Goal: Information Seeking & Learning: Learn about a topic

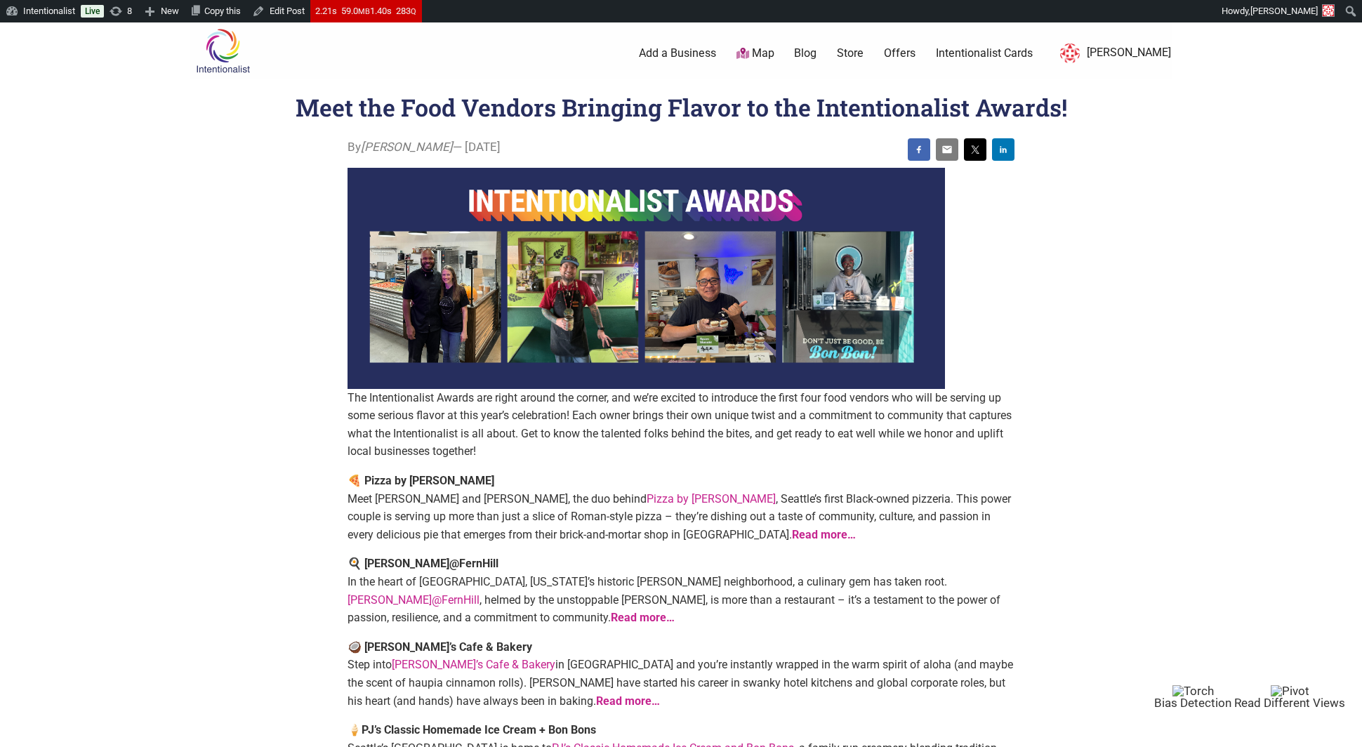
click at [816, 52] on link "Blog" at bounding box center [805, 53] width 22 height 15
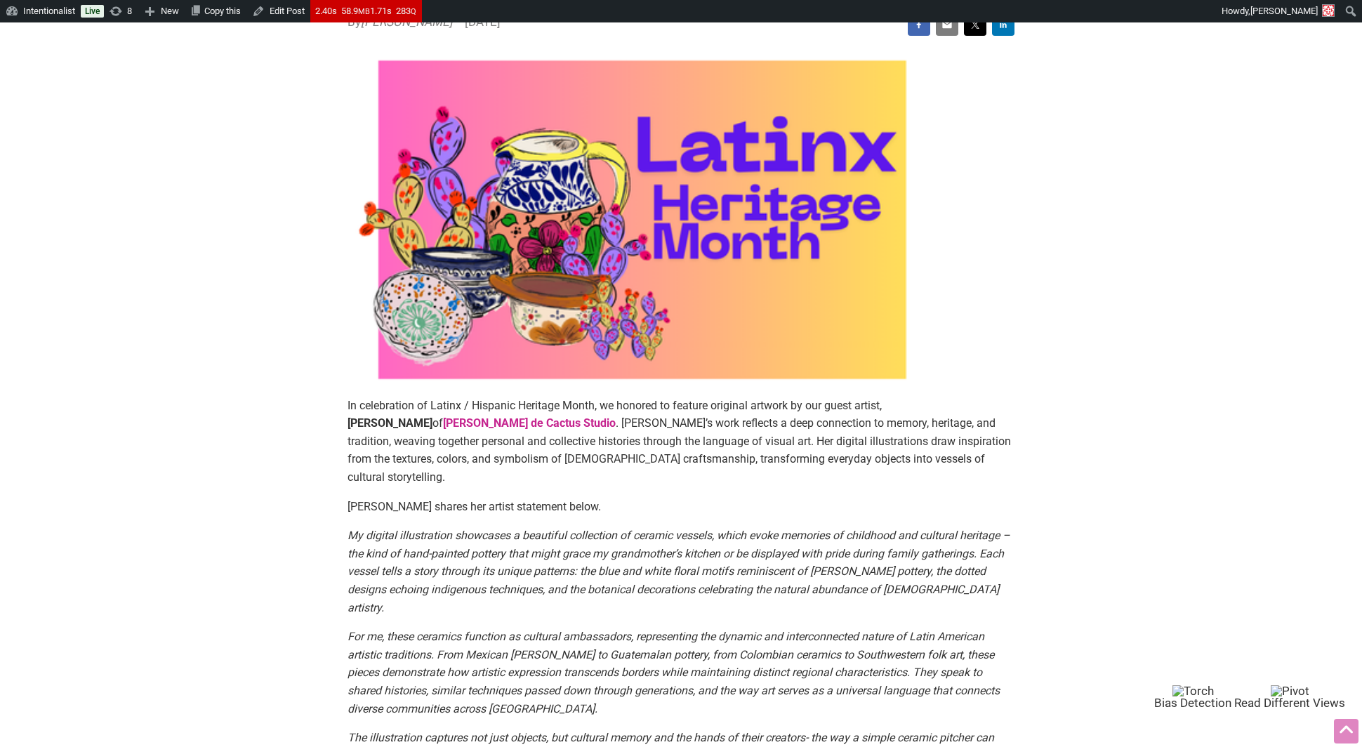
scroll to position [125, 0]
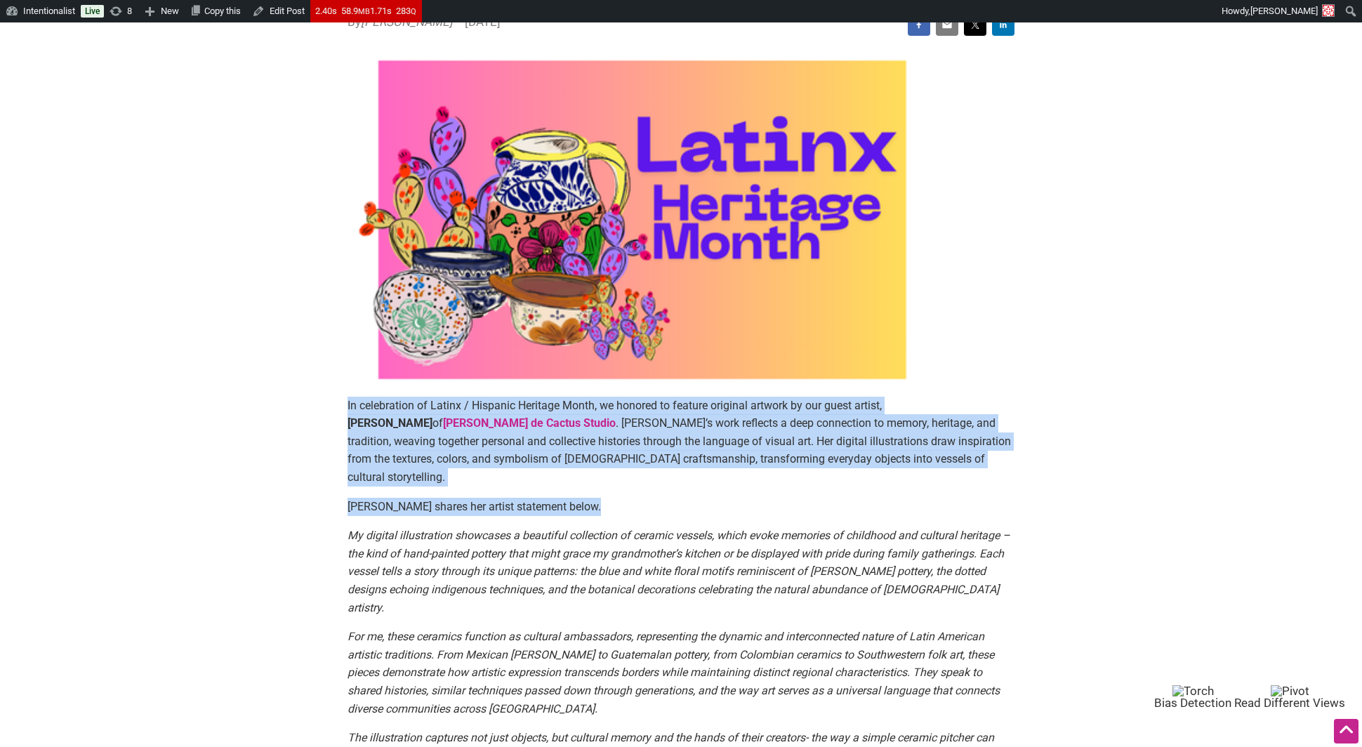
drag, startPoint x: 345, startPoint y: 410, endPoint x: 340, endPoint y: 508, distance: 98.4
click at [340, 508] on article "By Sarah — September 15, 2025 In celebration of Latinx / Hispanic Heritage Mont…" at bounding box center [680, 418] width 695 height 810
copy div "In celebration of Latinx / Hispanic Heritage Month, we honored to feature origi…"
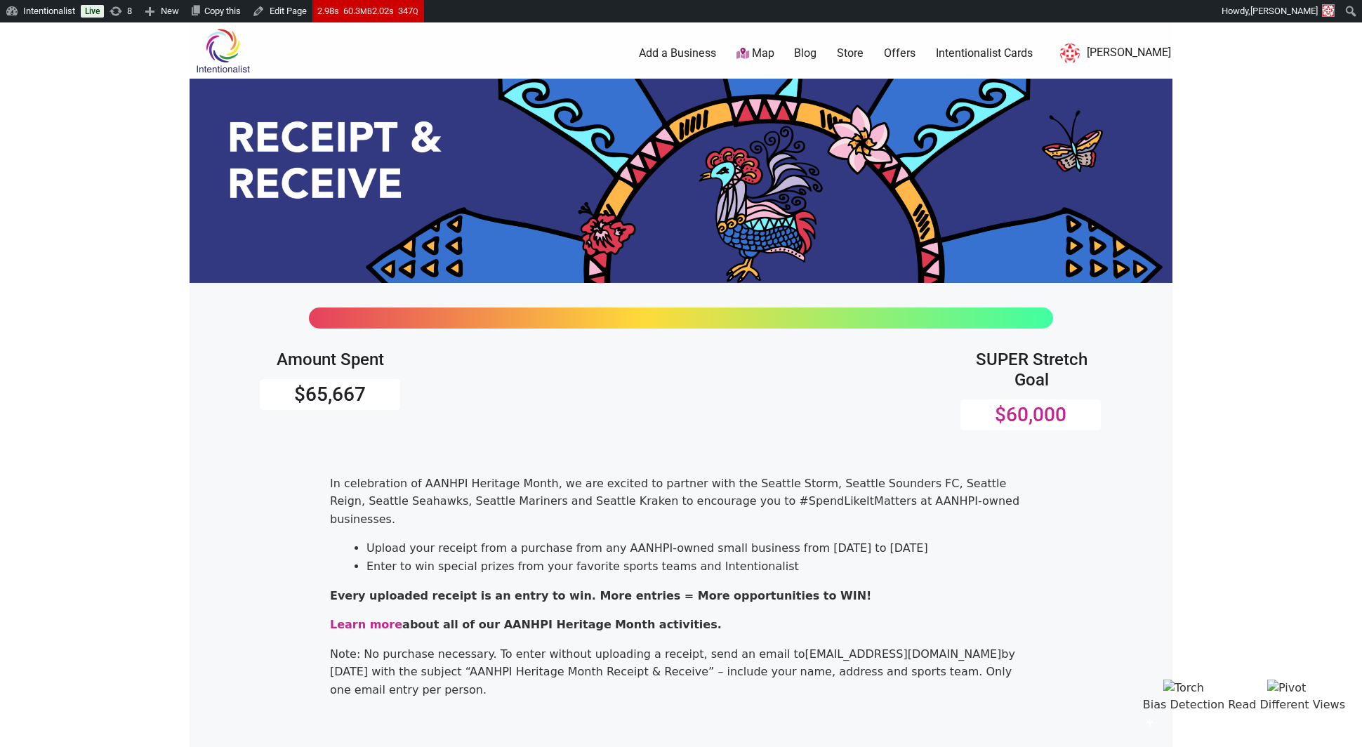
click at [816, 48] on link "Blog" at bounding box center [805, 53] width 22 height 15
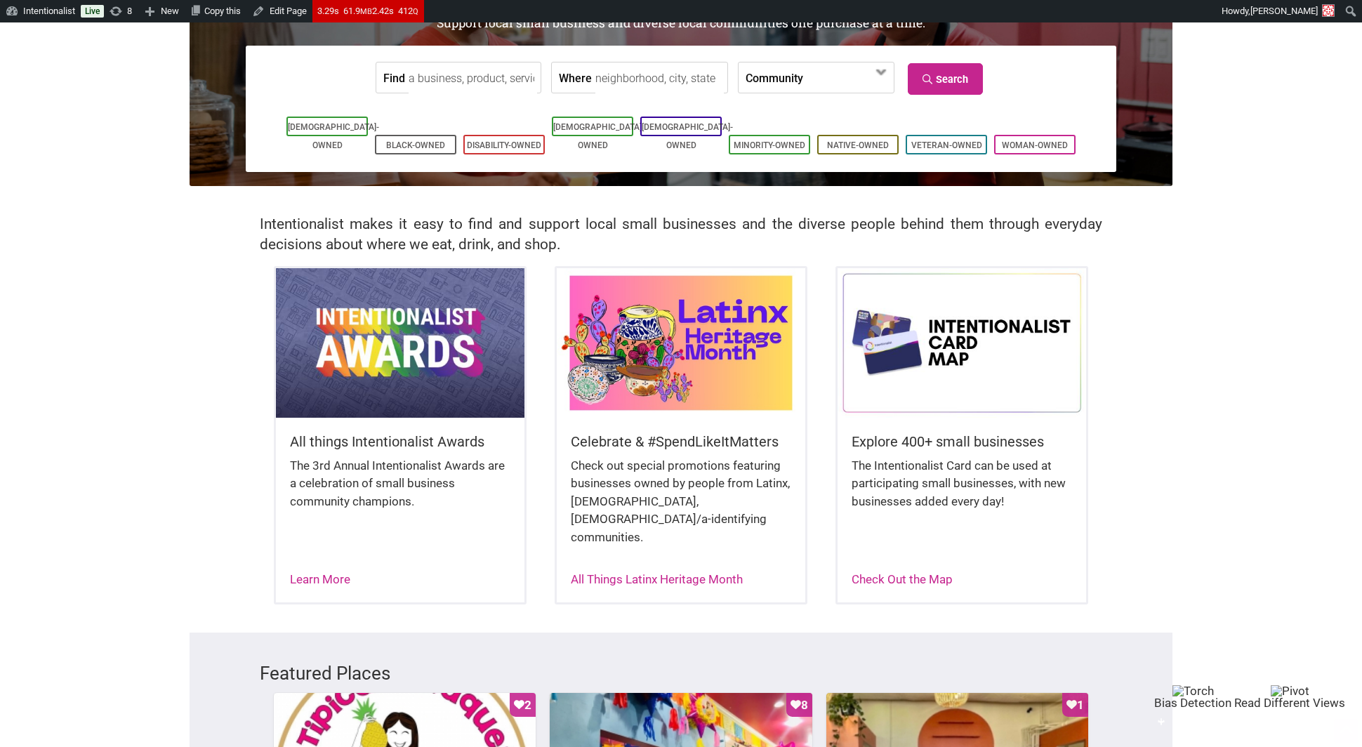
scroll to position [154, 0]
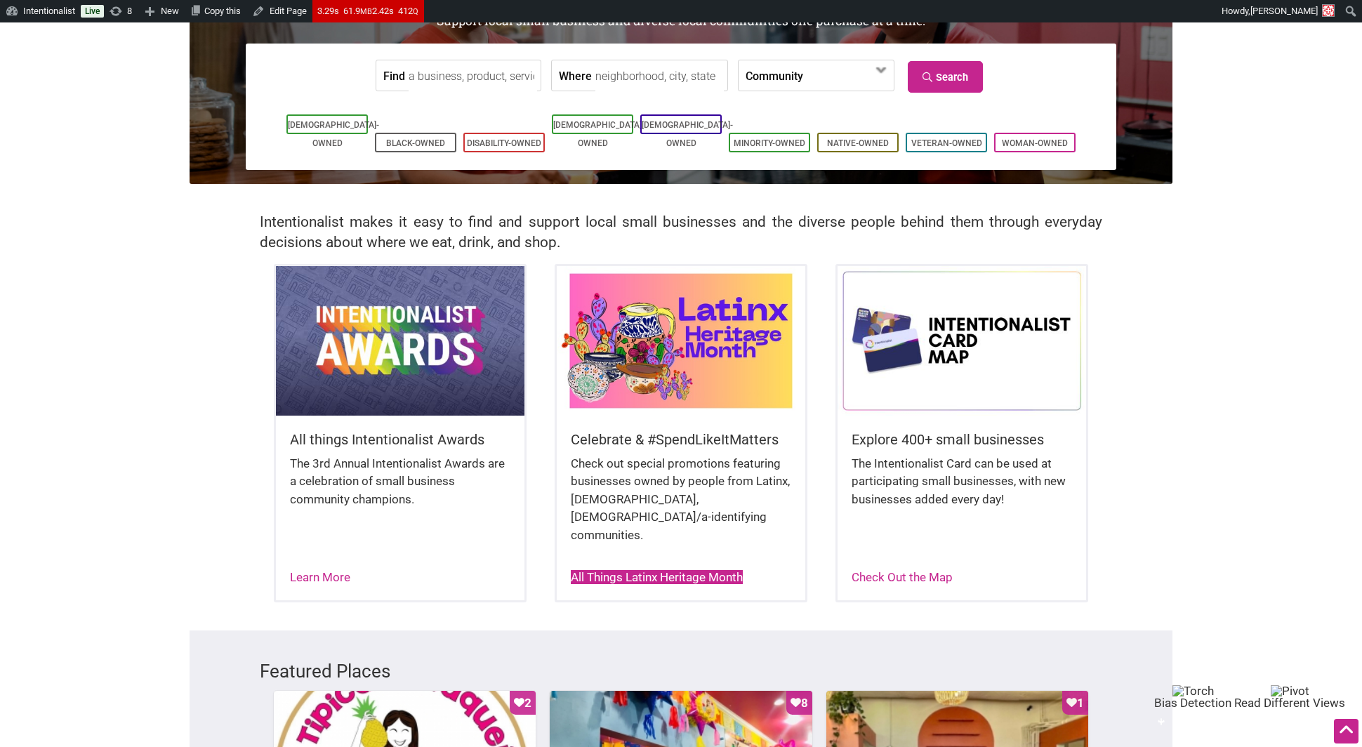
click at [606, 570] on link "All Things Latinx Heritage Month" at bounding box center [657, 577] width 172 height 14
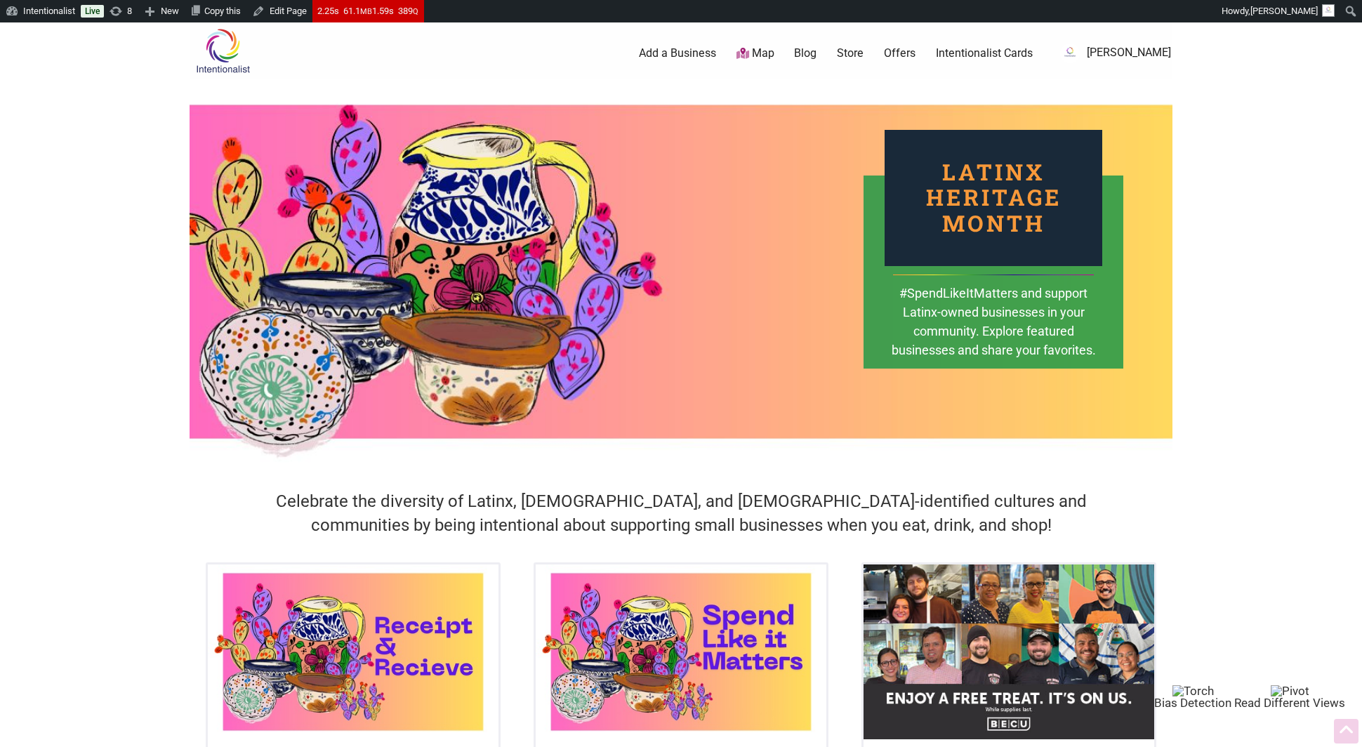
scroll to position [335, 0]
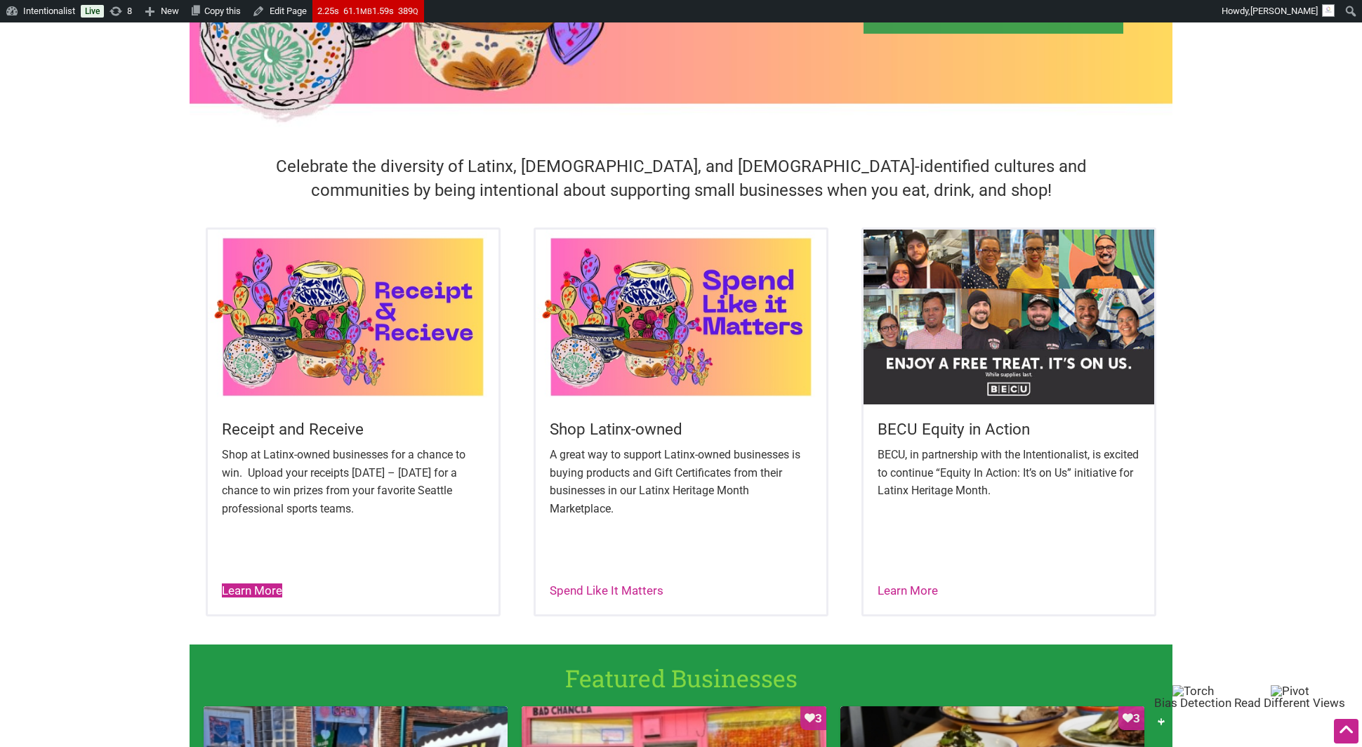
click at [237, 592] on link "Learn More" at bounding box center [252, 590] width 60 height 14
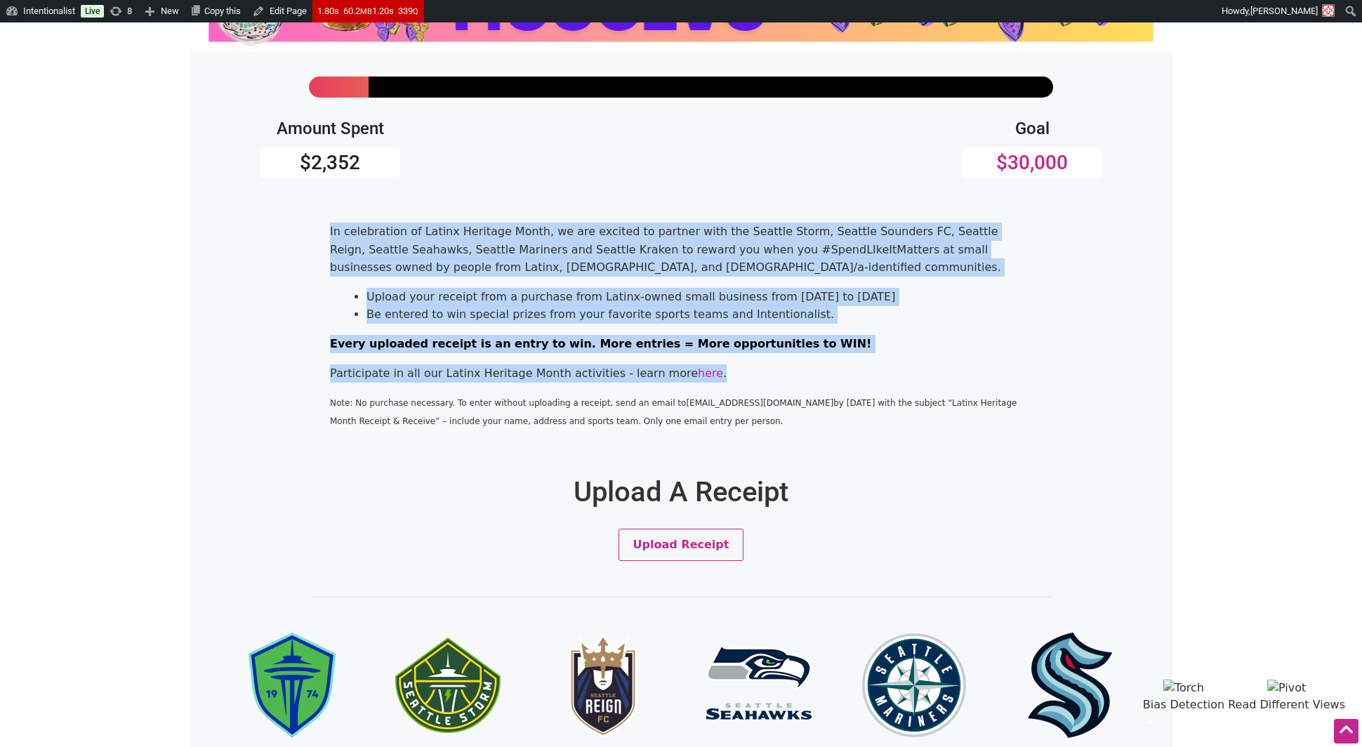
scroll to position [237, 0]
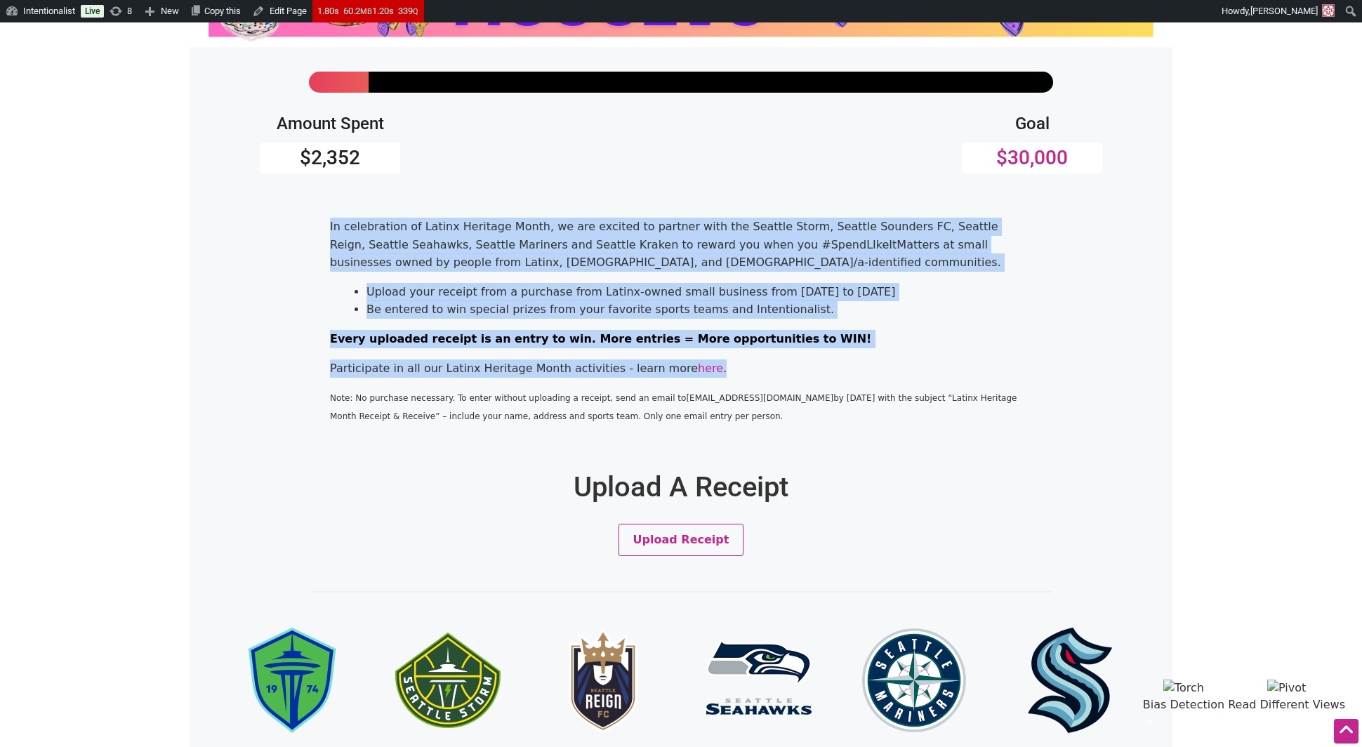
drag, startPoint x: 324, startPoint y: 267, endPoint x: 311, endPoint y: 432, distance: 164.8
click at [311, 432] on div "In celebration of Latinx Heritage Month, we are excited to partner with the Sea…" at bounding box center [681, 327] width 842 height 218
copy div "In celebration of Latinx Heritage Month, we are excited to partner with the Sea…"
click at [698, 365] on link "here" at bounding box center [710, 368] width 25 height 13
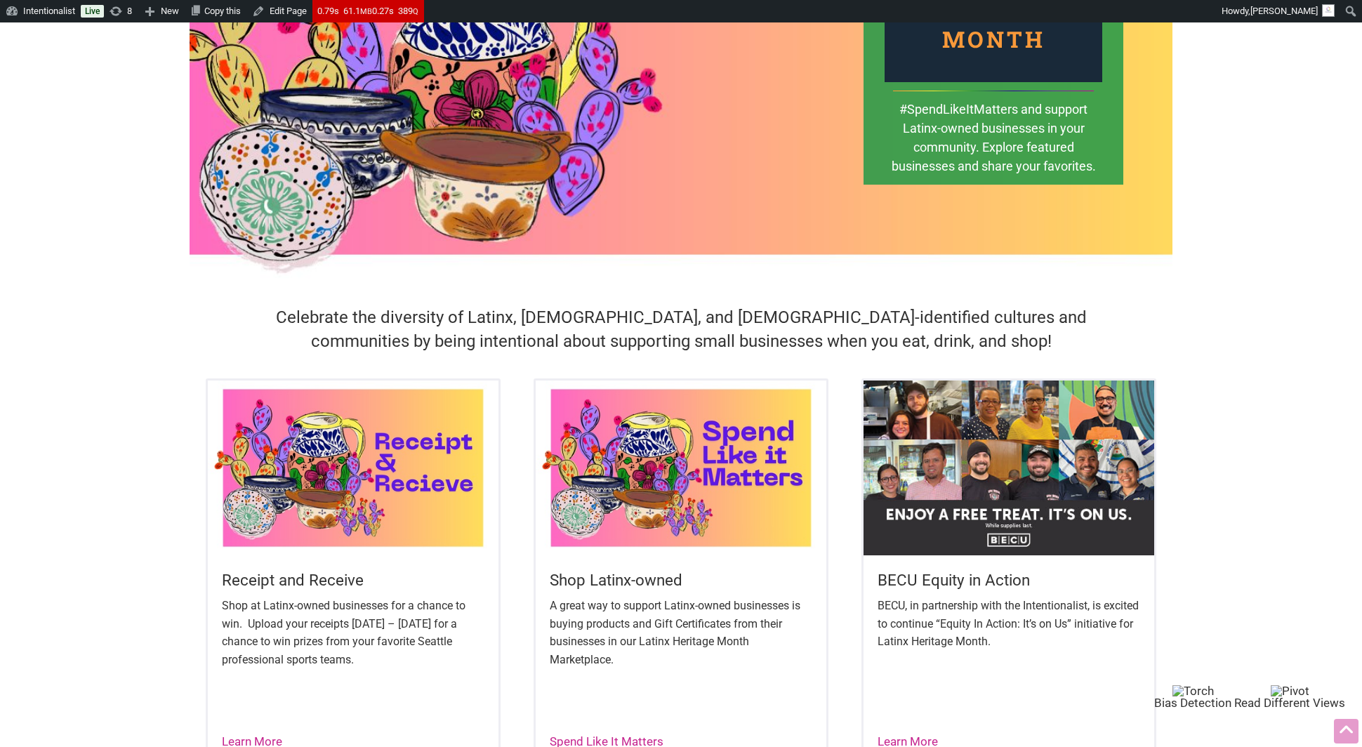
scroll to position [185, 0]
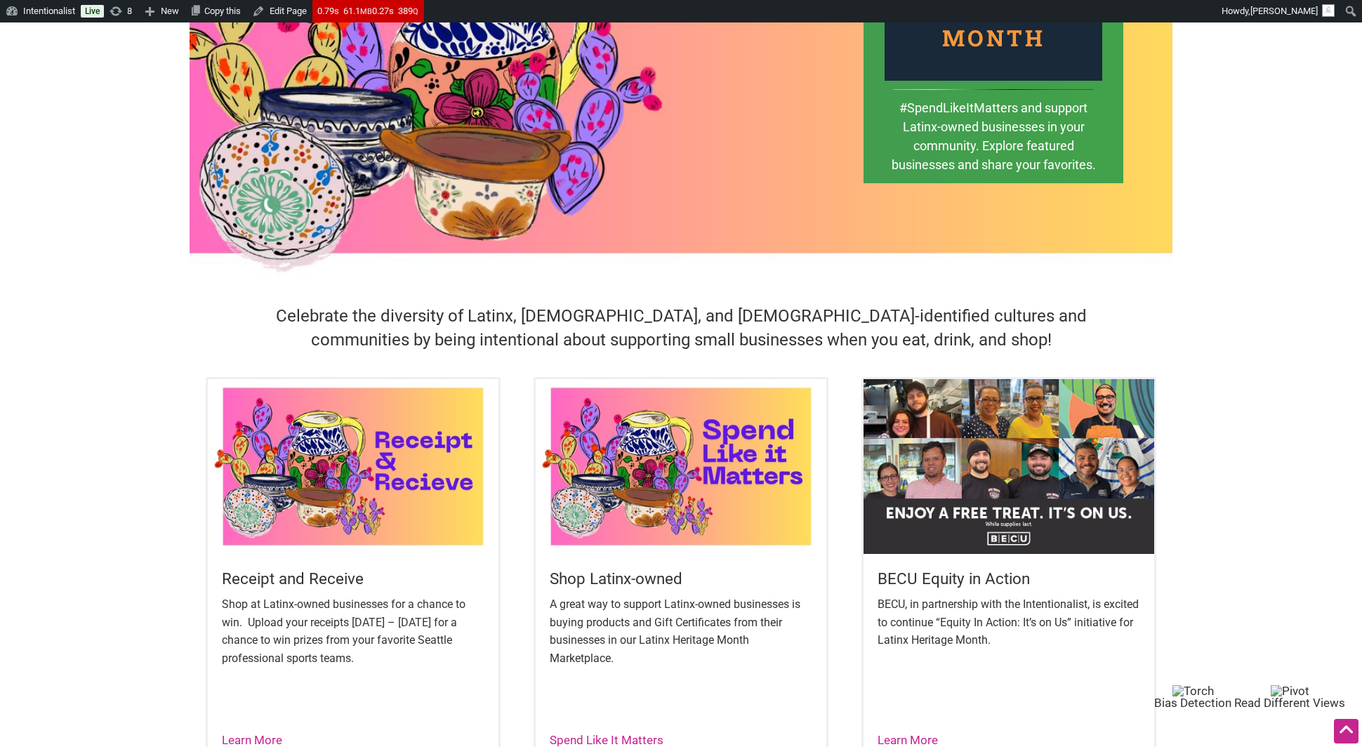
click at [319, 571] on h5 "Receipt and Receive" at bounding box center [353, 579] width 263 height 22
click at [294, 625] on p "Shop at Latinx-owned businesses for a chance to win. Upload your receipts [DATE…" at bounding box center [353, 631] width 263 height 72
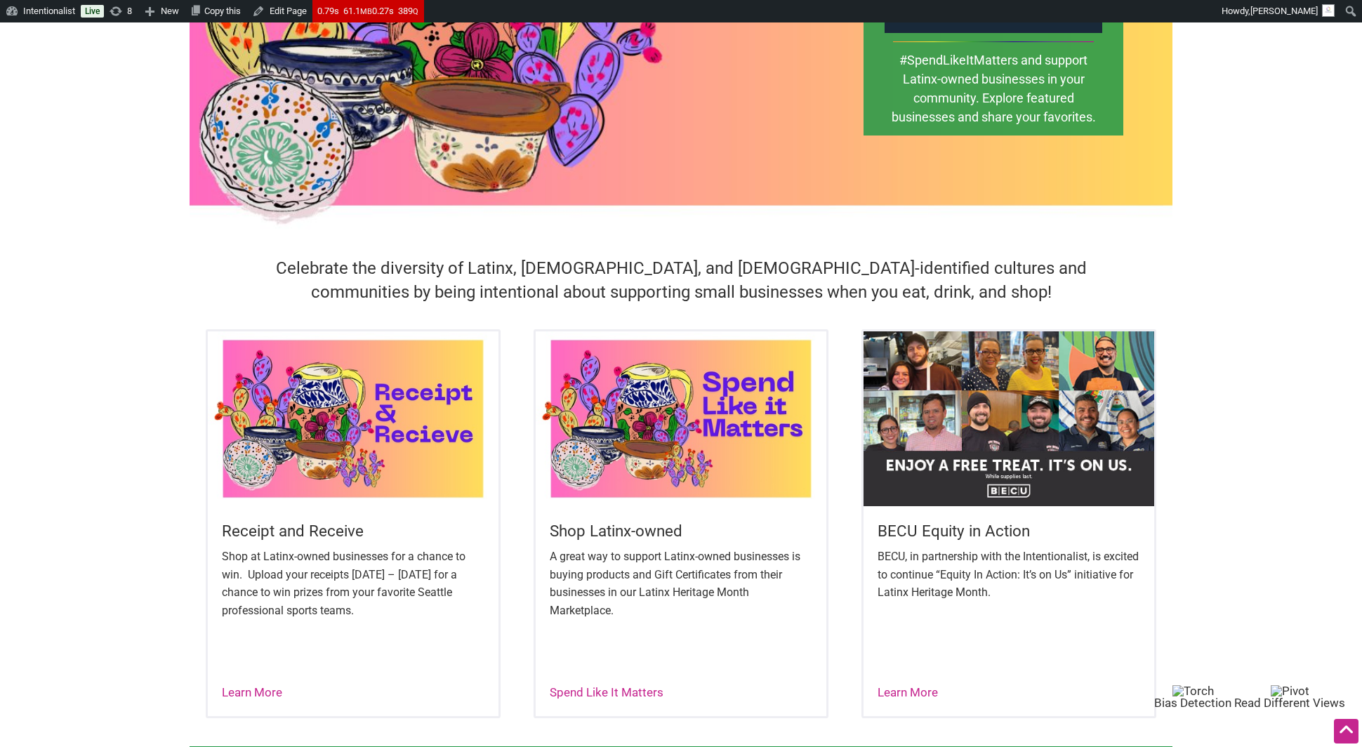
scroll to position [237, 0]
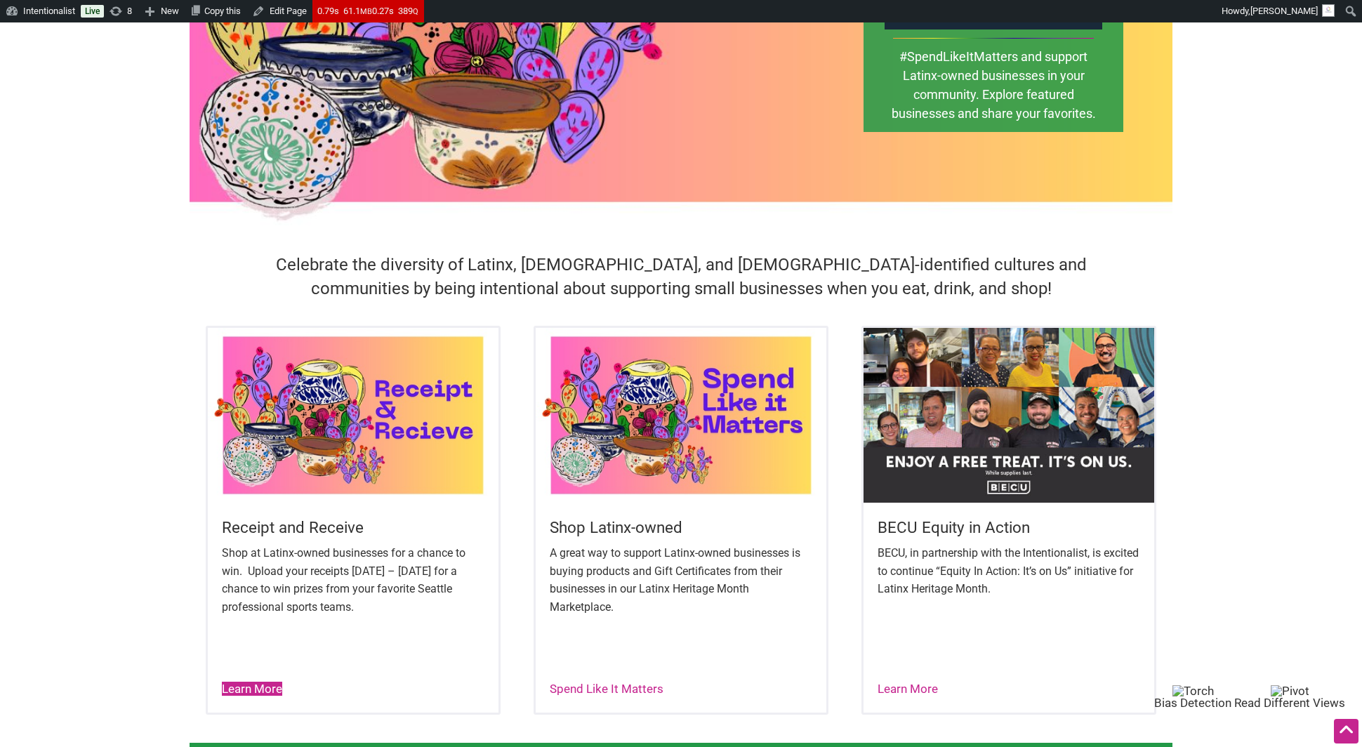
click at [268, 685] on link "Learn More" at bounding box center [252, 689] width 60 height 14
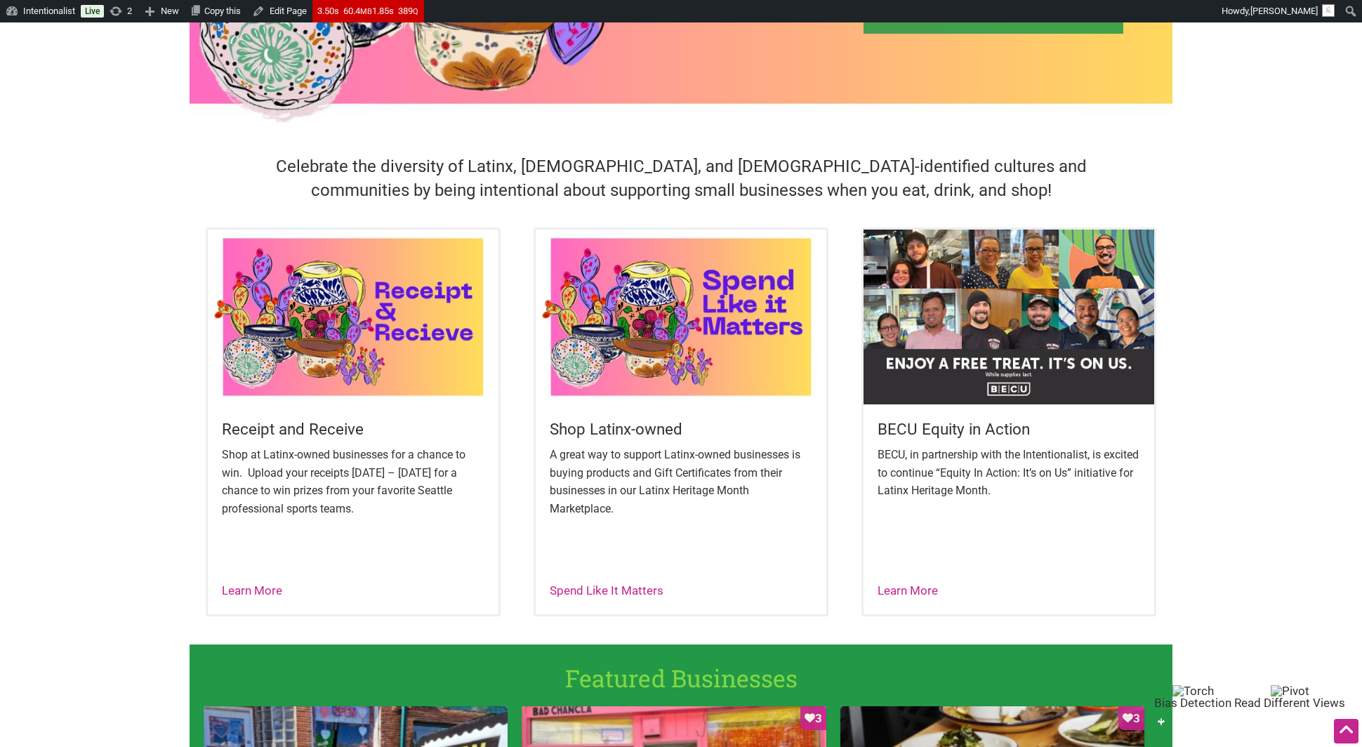
scroll to position [334, 0]
